Goal: Information Seeking & Learning: Learn about a topic

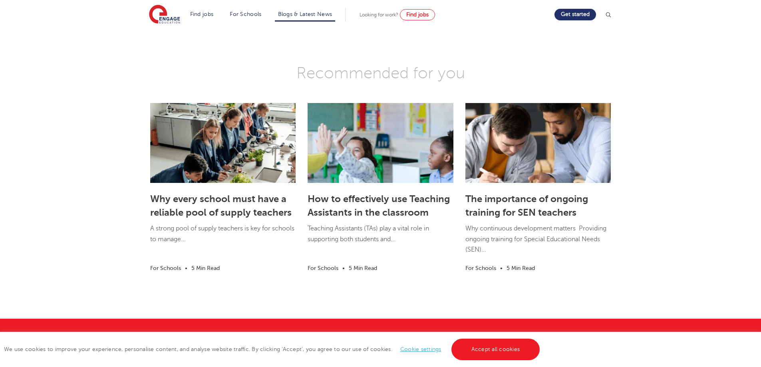
scroll to position [959, 0]
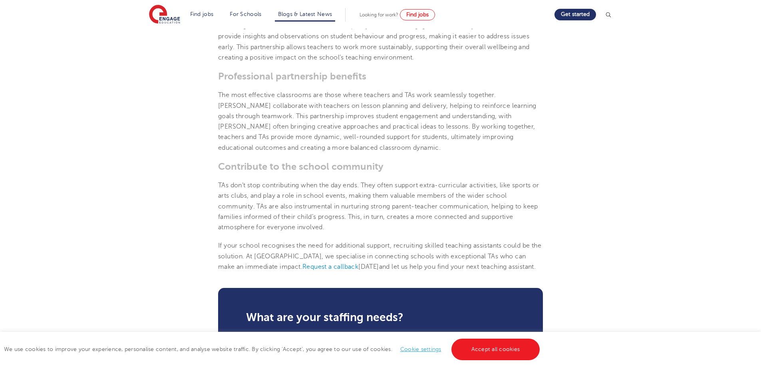
scroll to position [759, 0]
